Goal: Information Seeking & Learning: Find specific fact

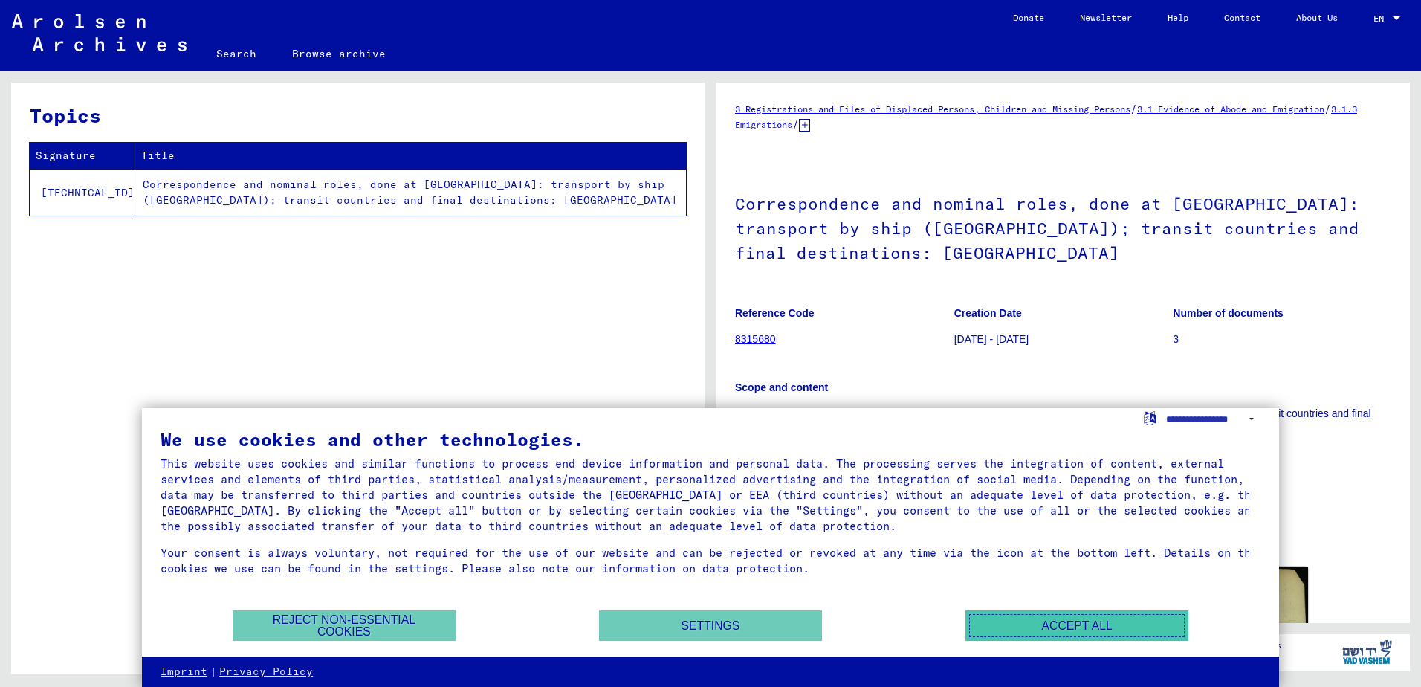
click at [1011, 612] on button "Accept all" at bounding box center [1077, 625] width 223 height 30
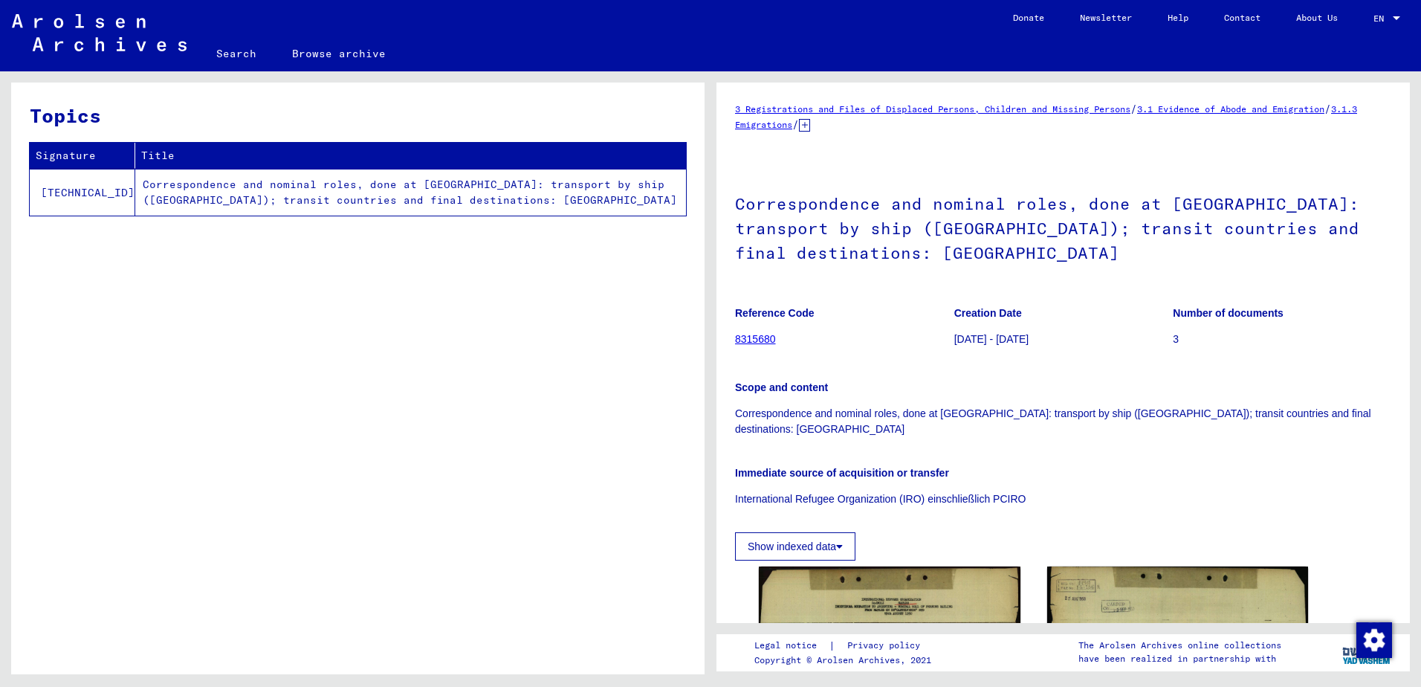
scroll to position [473, 0]
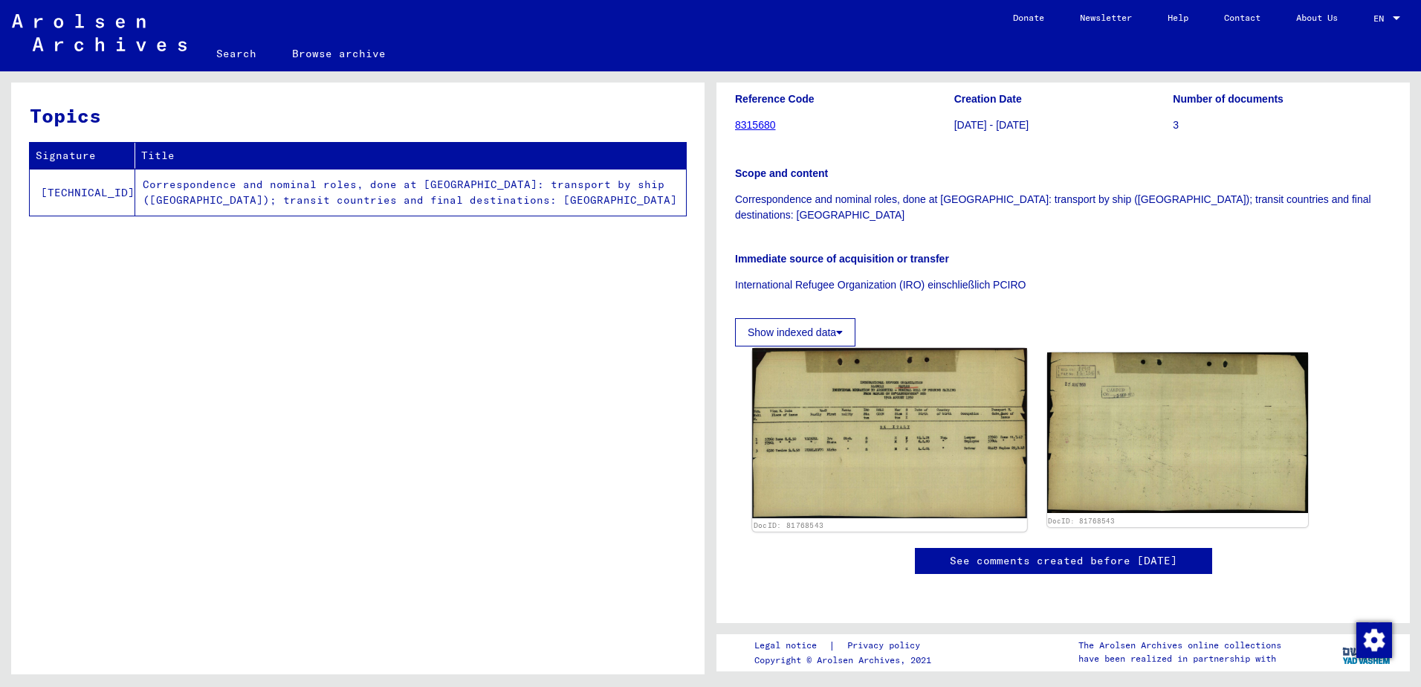
click at [919, 348] on img at bounding box center [889, 433] width 274 height 170
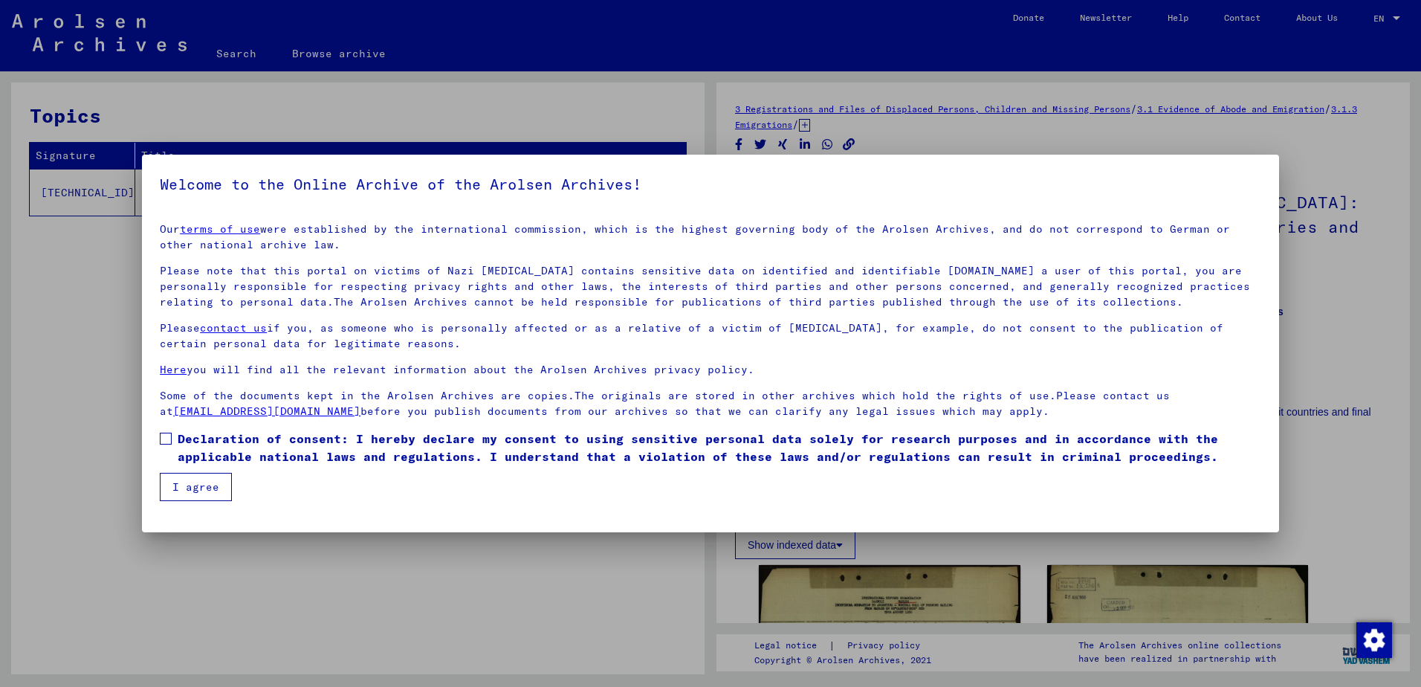
scroll to position [0, 0]
click at [171, 436] on span at bounding box center [166, 439] width 12 height 12
click at [199, 485] on button "I agree" at bounding box center [196, 487] width 72 height 28
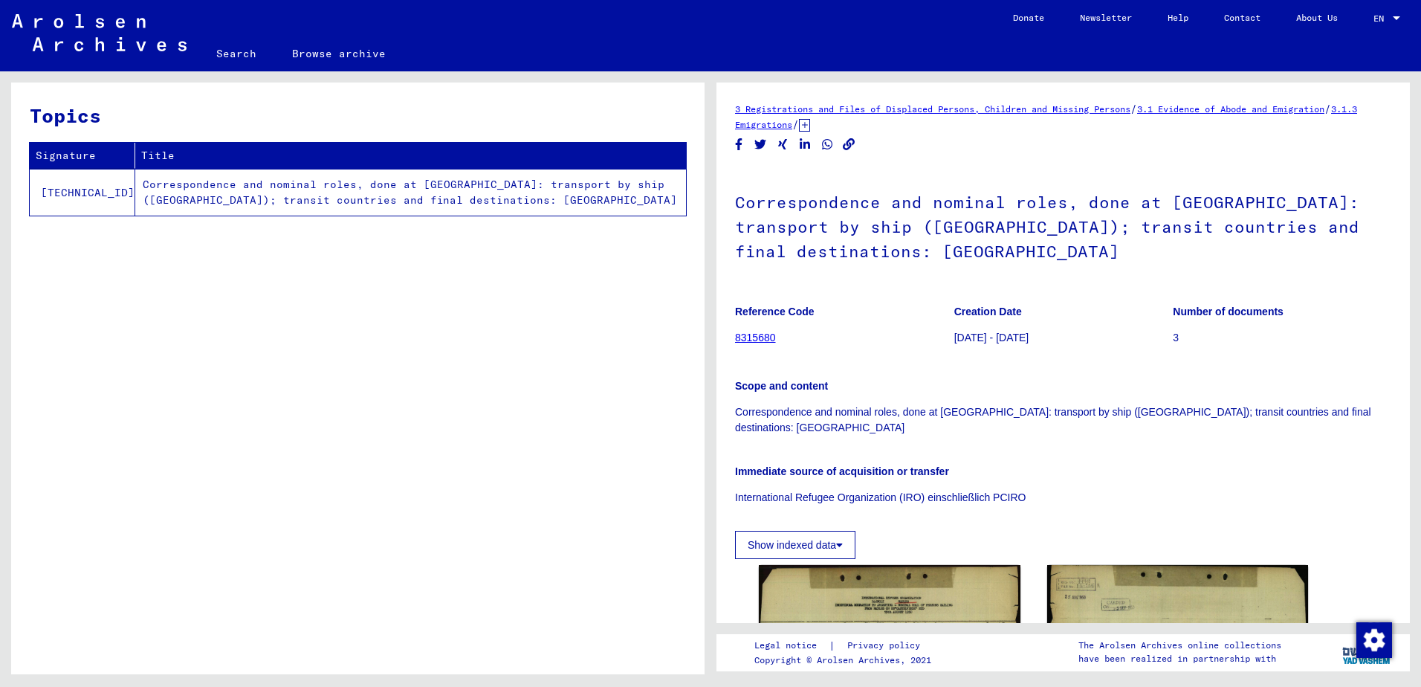
click at [792, 531] on button "Show indexed data" at bounding box center [795, 545] width 120 height 28
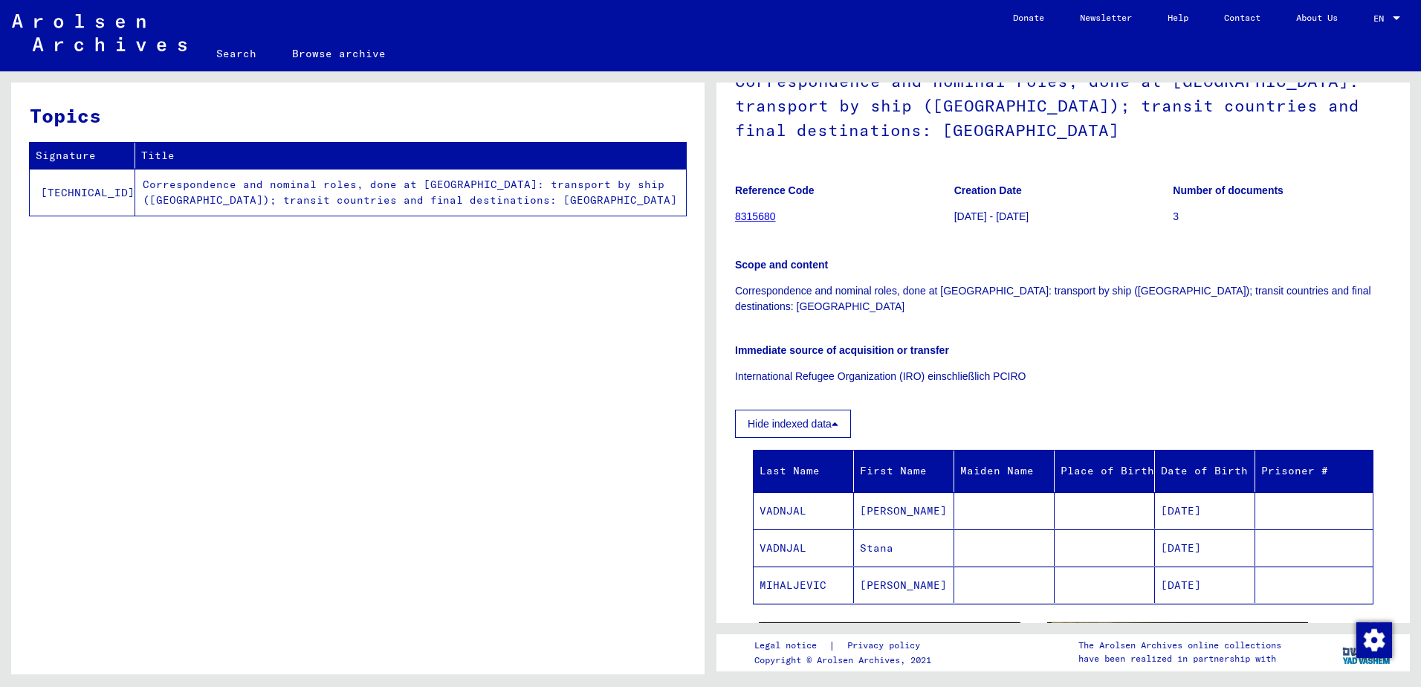
scroll to position [119, 0]
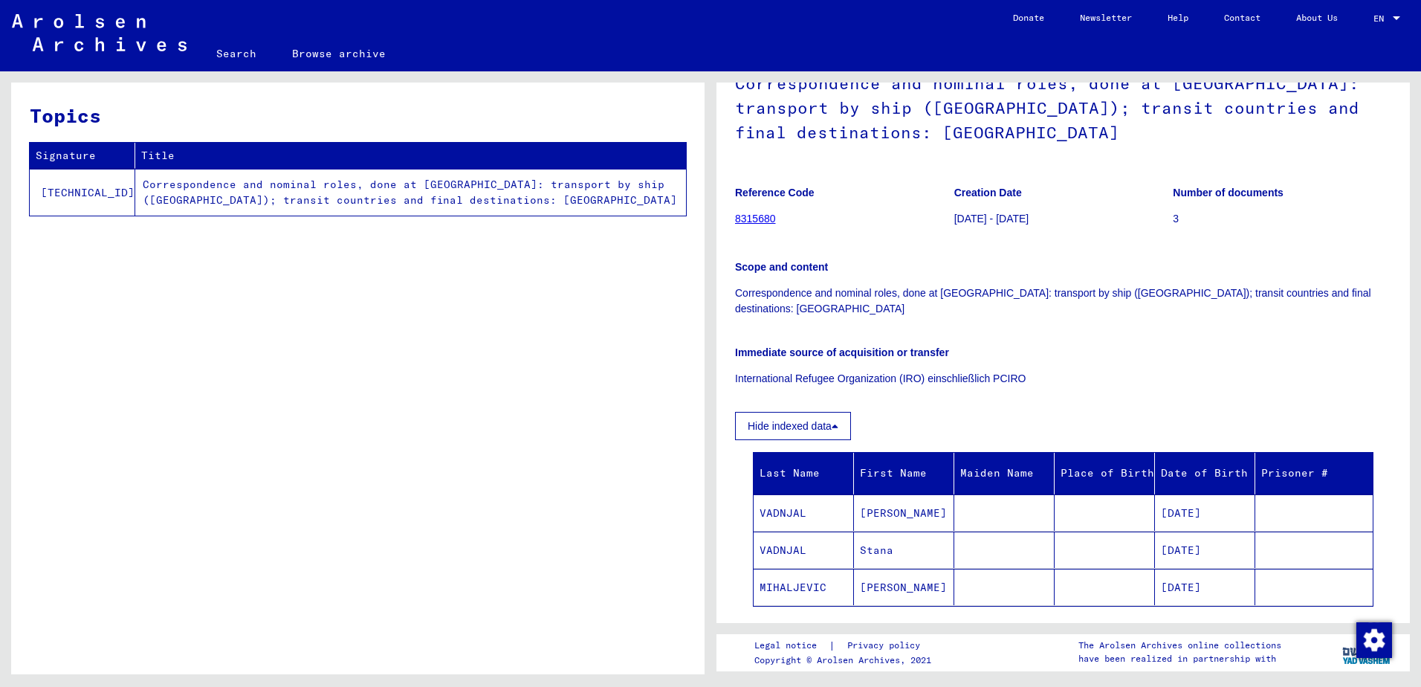
click at [757, 219] on link "8315680" at bounding box center [755, 219] width 41 height 12
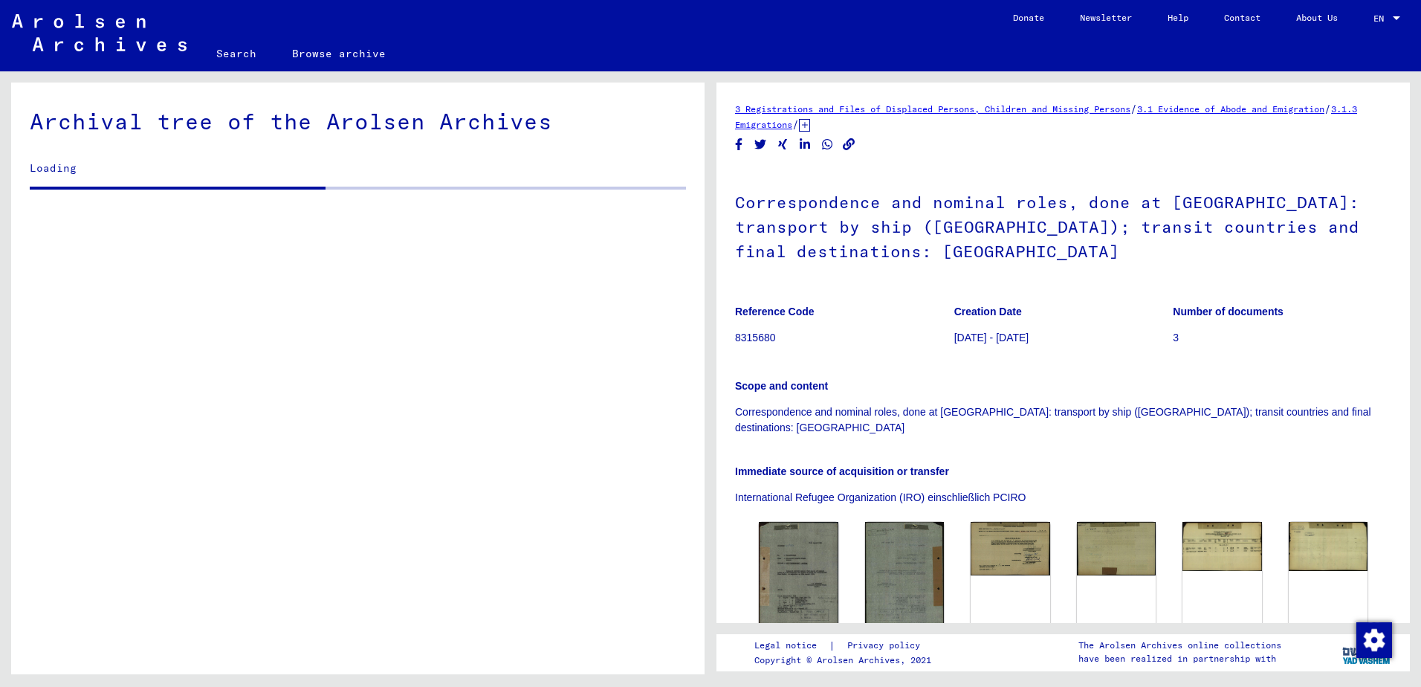
drag, startPoint x: 757, startPoint y: 219, endPoint x: 688, endPoint y: 247, distance: 74.7
drag, startPoint x: 688, startPoint y: 247, endPoint x: 601, endPoint y: 309, distance: 107.1
click at [601, 309] on div "Archival tree of the Arolsen Archives Loading" at bounding box center [358, 384] width 694 height 603
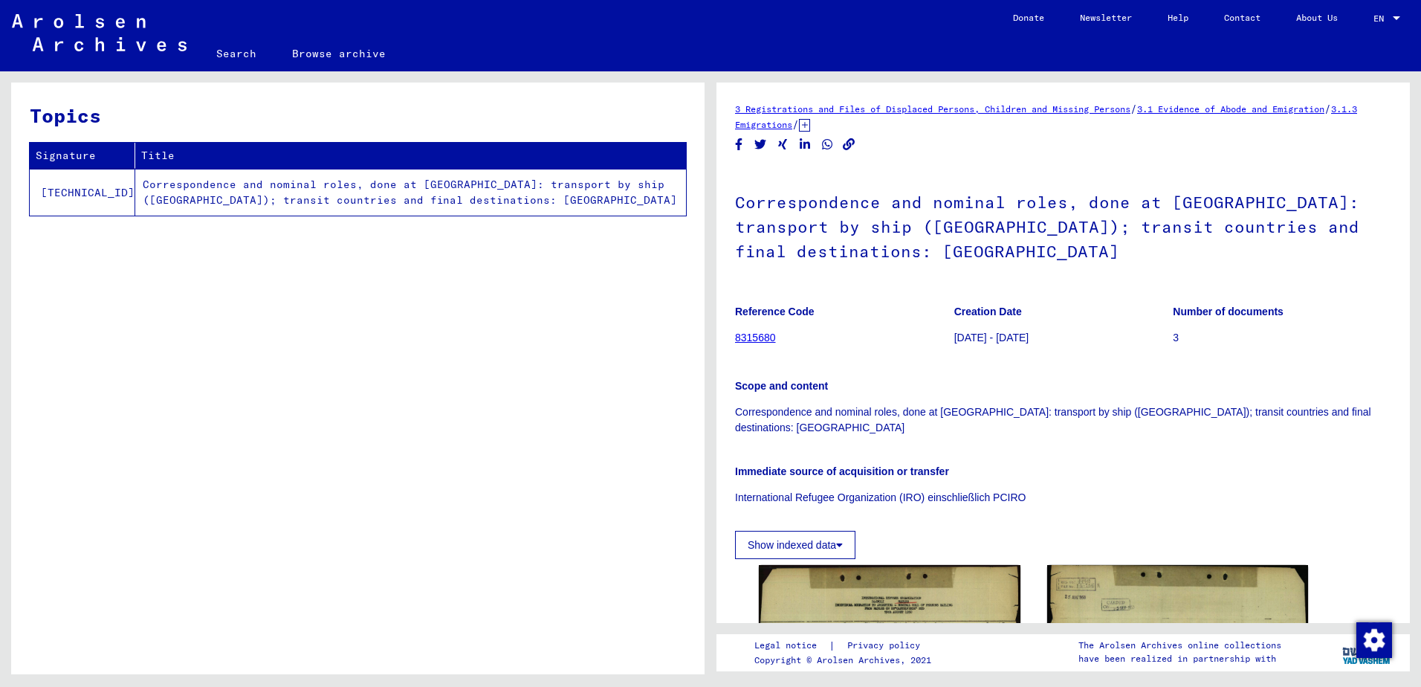
click at [318, 51] on link "Browse archive" at bounding box center [338, 54] width 129 height 36
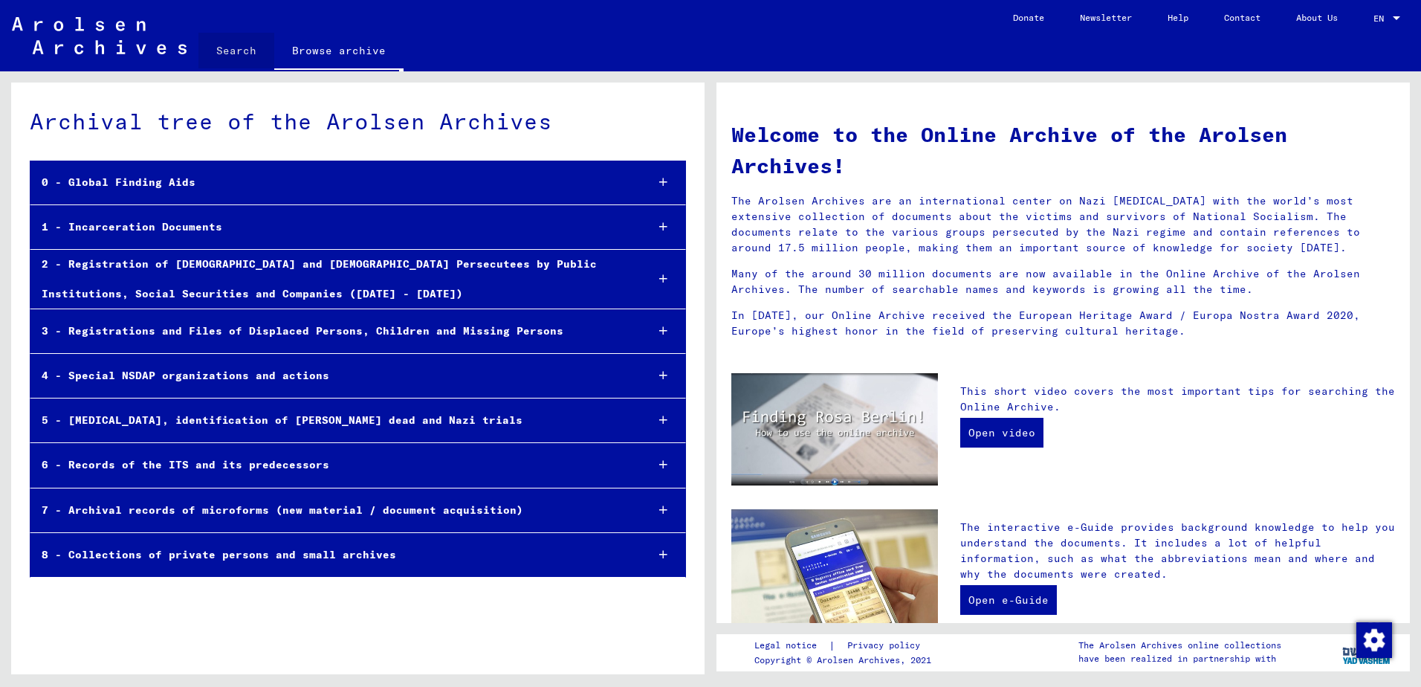
click at [236, 53] on link "Search" at bounding box center [236, 51] width 76 height 36
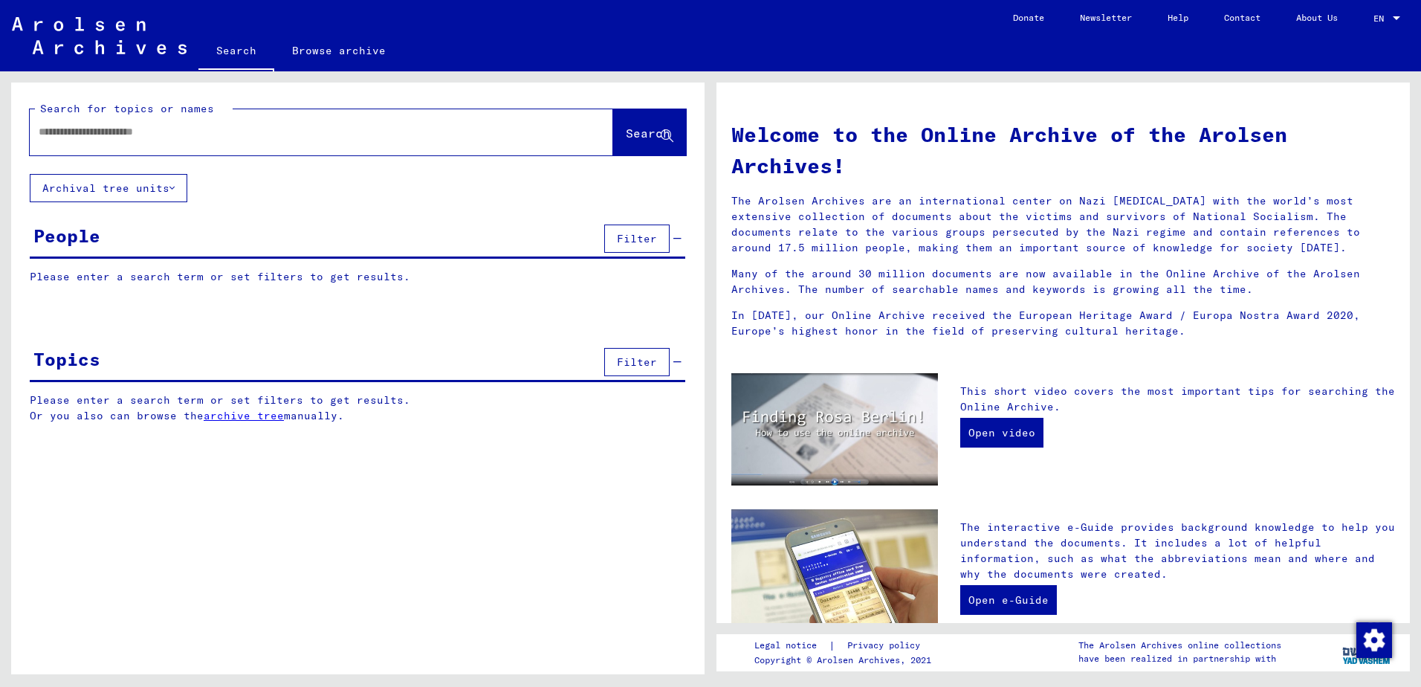
click at [228, 140] on div at bounding box center [299, 131] width 539 height 33
click at [216, 130] on input "text" at bounding box center [304, 132] width 530 height 16
type input "**********"
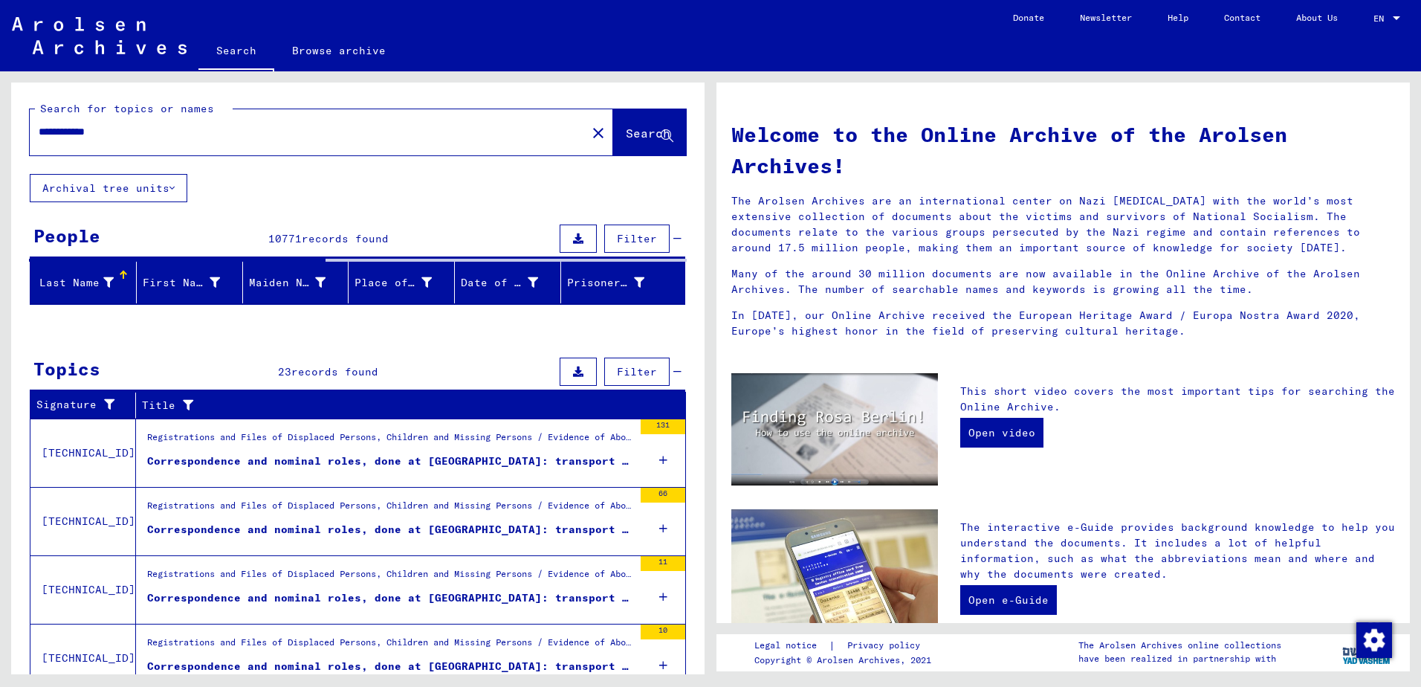
click at [109, 279] on icon at bounding box center [108, 282] width 10 height 10
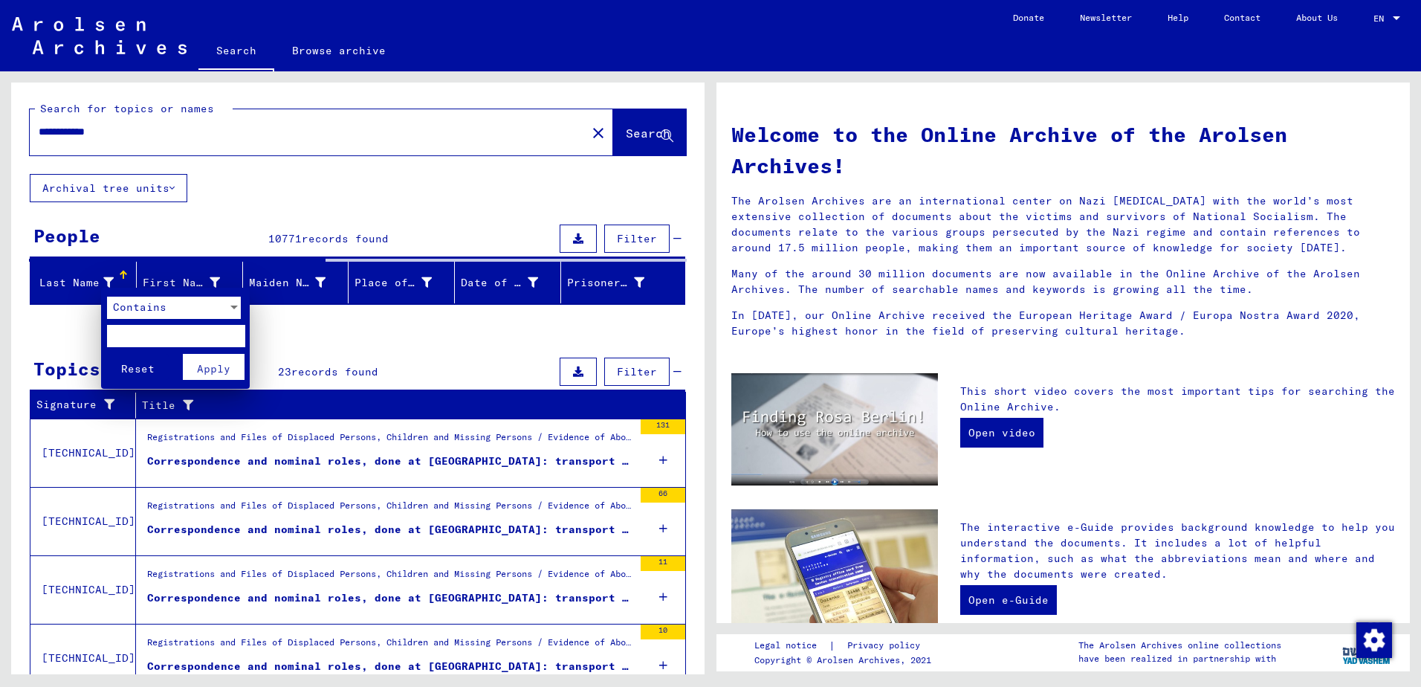
click at [176, 329] on input "text" at bounding box center [176, 336] width 138 height 22
type input "******"
click at [216, 374] on span "Apply" at bounding box center [213, 368] width 33 height 13
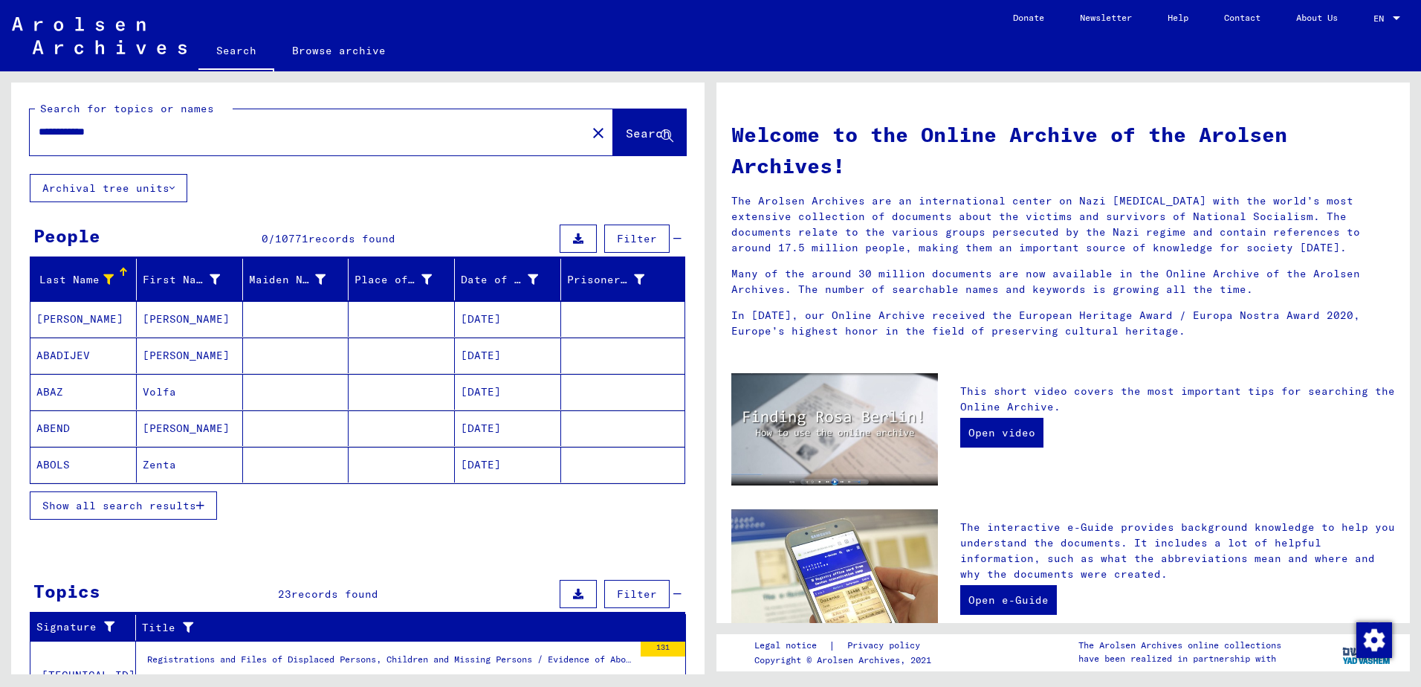
click at [204, 500] on icon "button" at bounding box center [200, 505] width 8 height 10
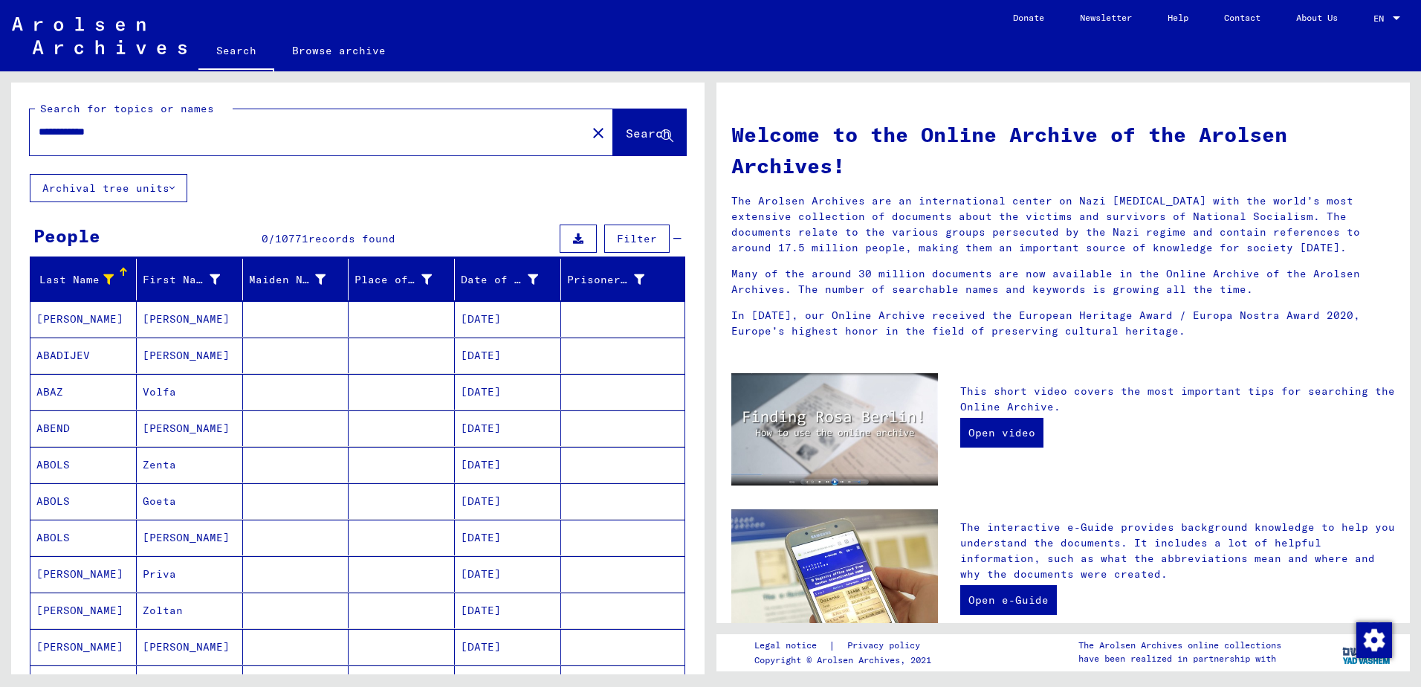
click at [112, 282] on div "Last Name" at bounding box center [76, 280] width 81 height 16
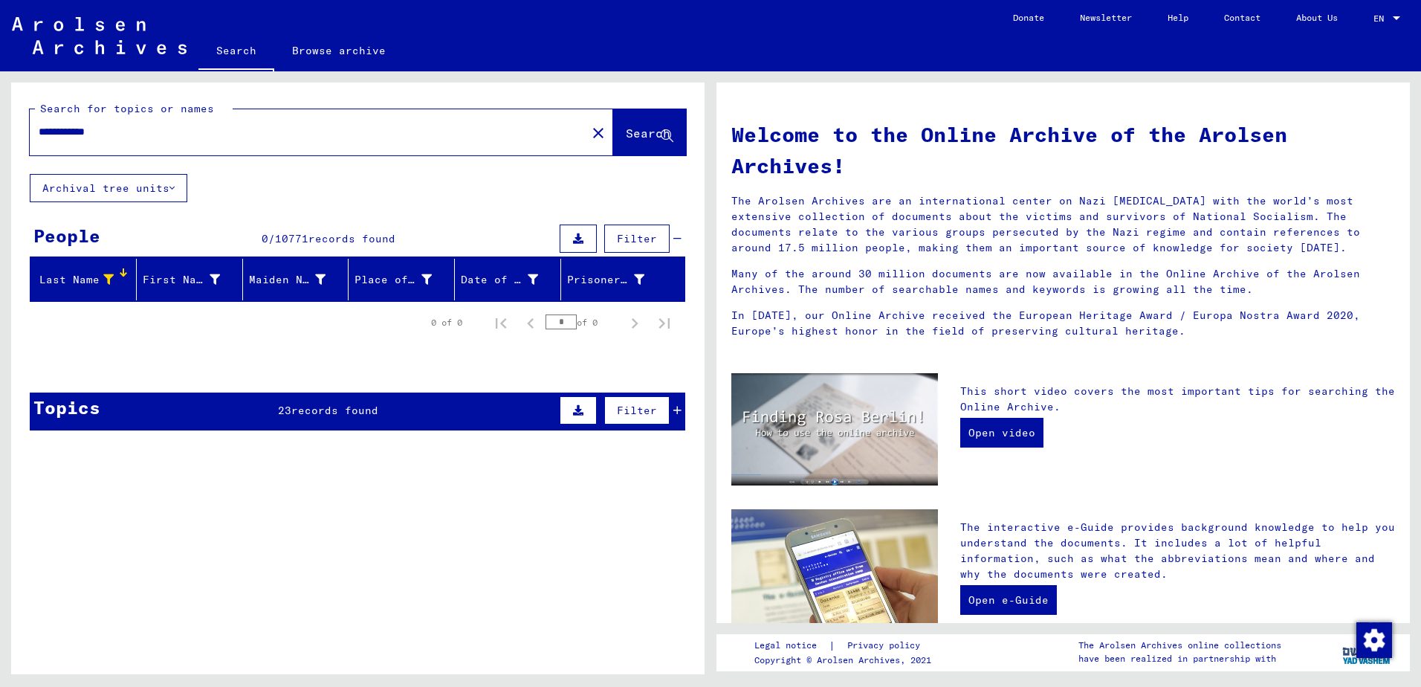
drag, startPoint x: 110, startPoint y: 280, endPoint x: 85, endPoint y: 275, distance: 25.8
click at [85, 275] on div "Last Name" at bounding box center [74, 280] width 77 height 16
click at [160, 132] on input "**********" at bounding box center [304, 132] width 530 height 16
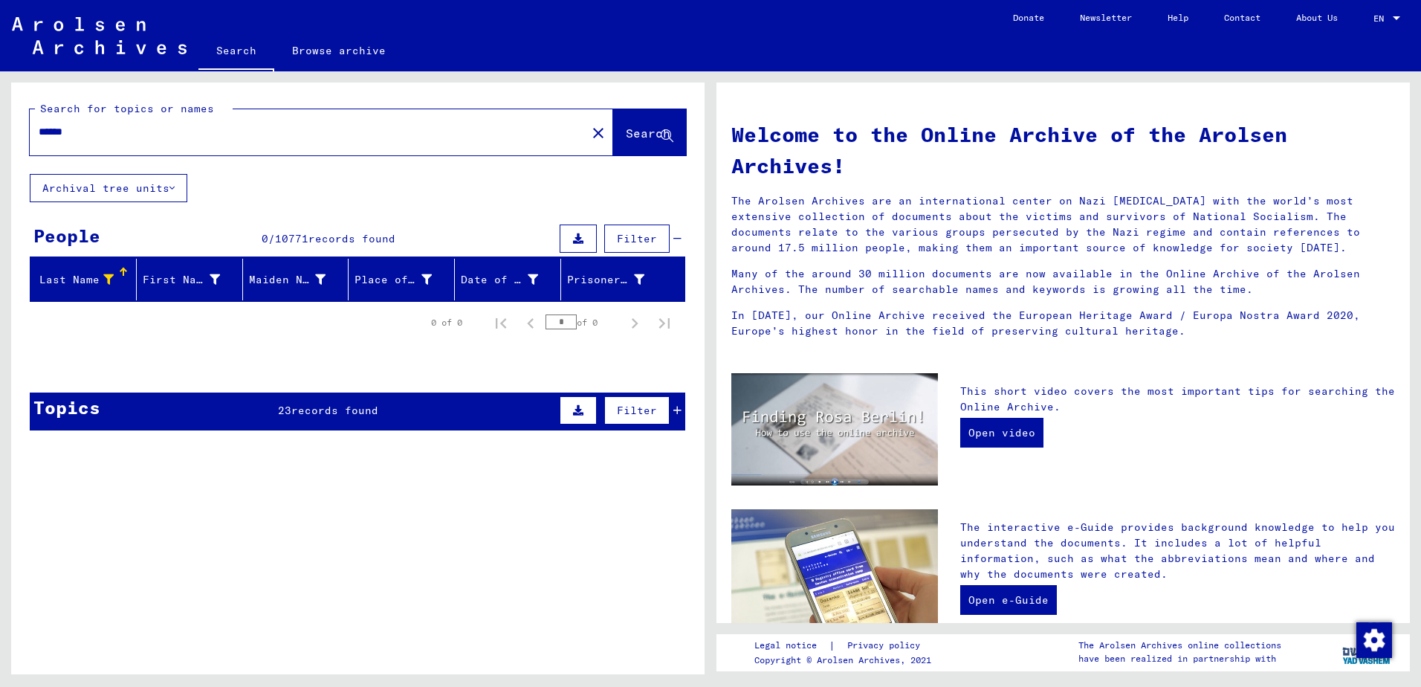
click at [633, 129] on span "Search" at bounding box center [648, 133] width 45 height 15
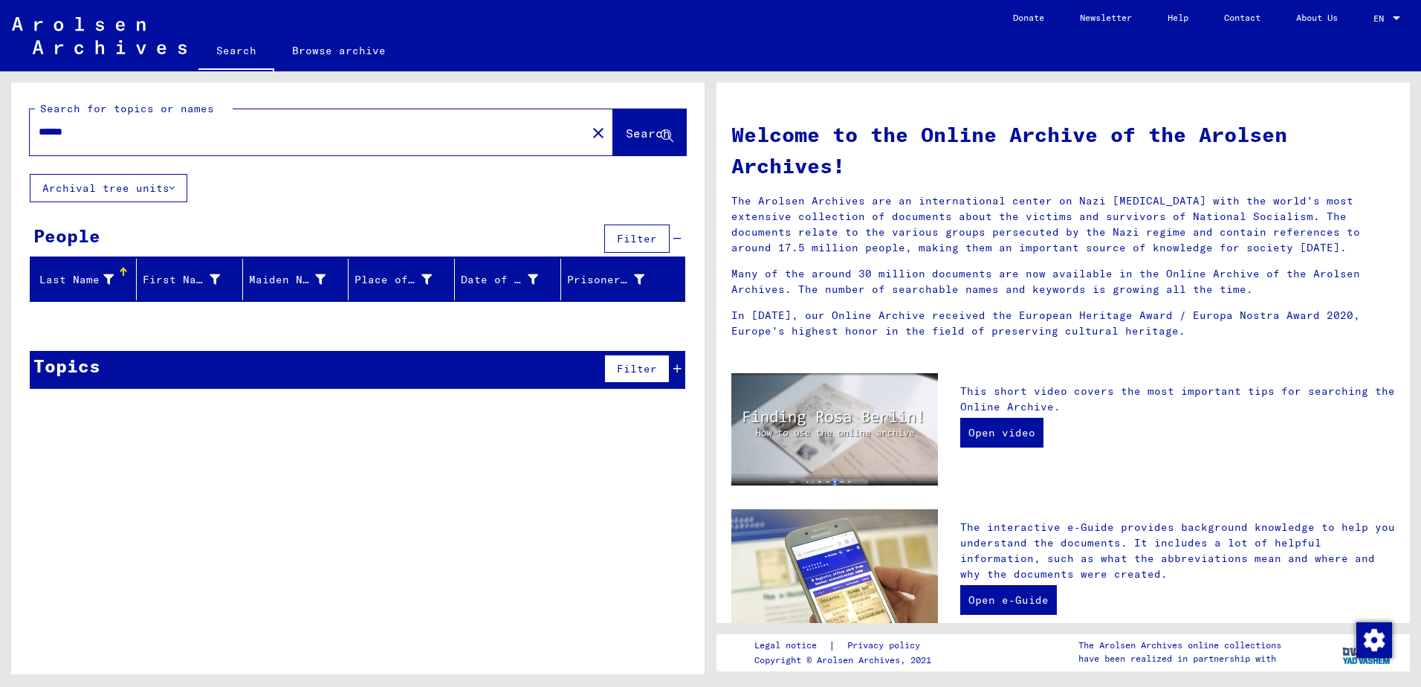
type input "**********"
